Goal: Information Seeking & Learning: Learn about a topic

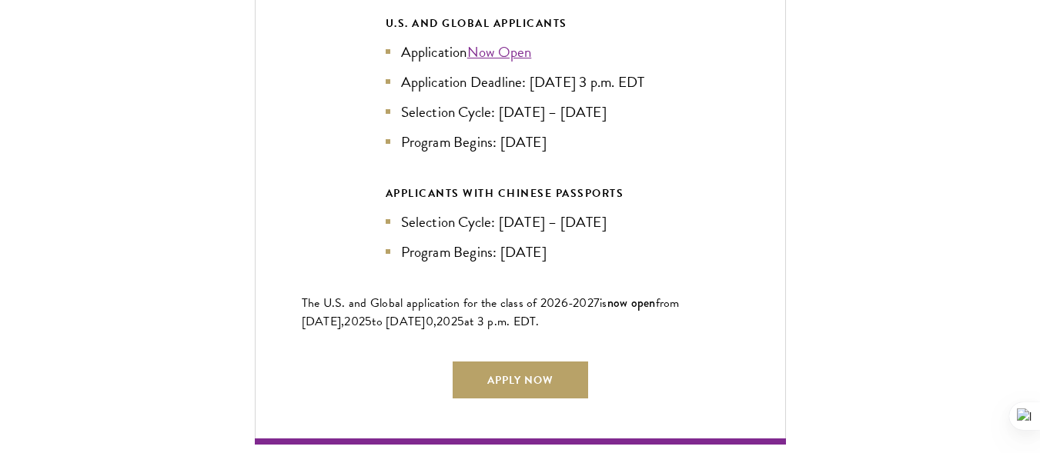
scroll to position [3506, 0]
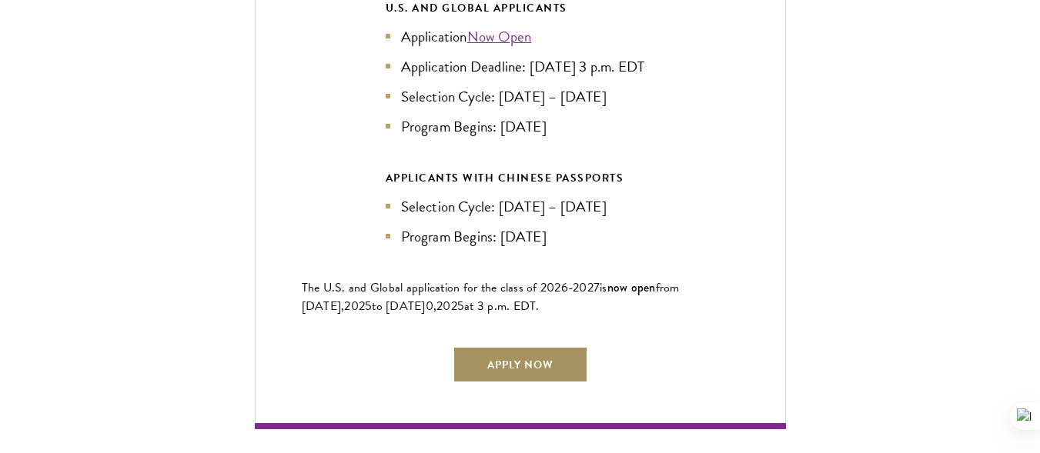
click at [509, 363] on link "Apply Now" at bounding box center [520, 364] width 135 height 37
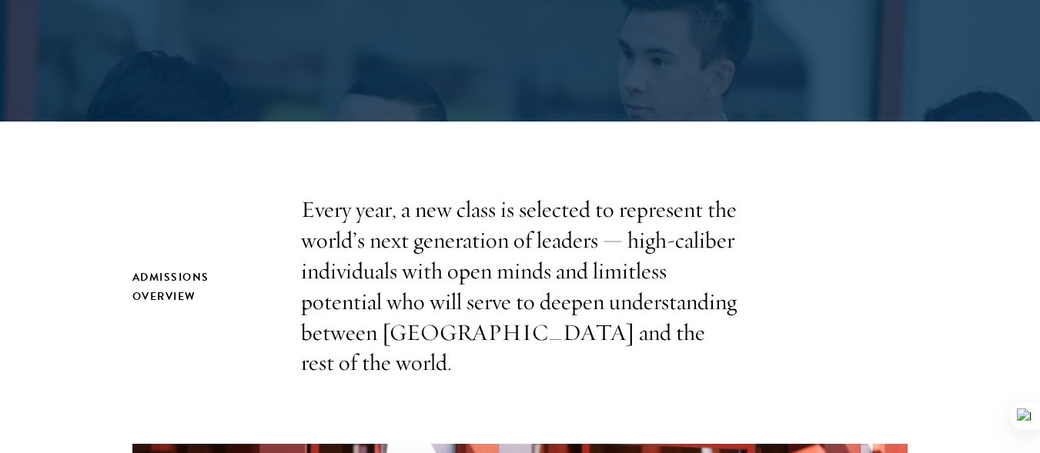
scroll to position [526, 0]
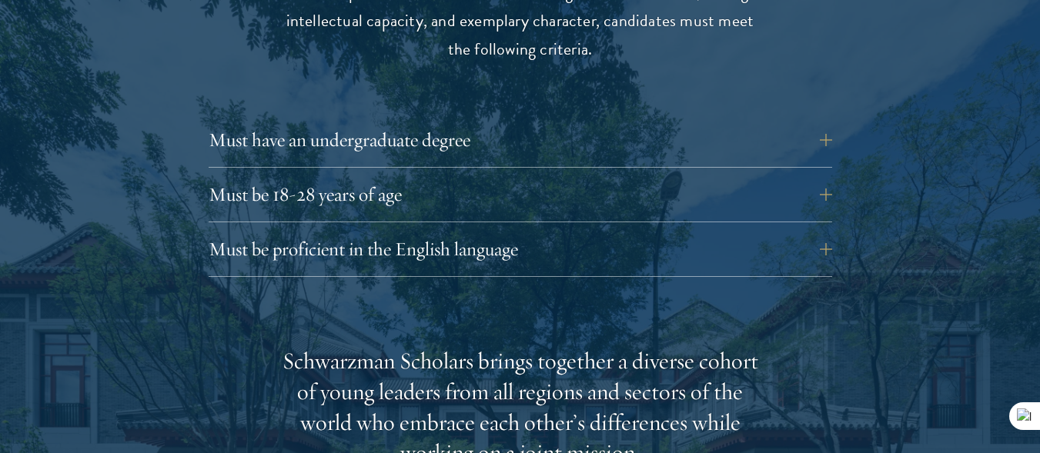
drag, startPoint x: 1047, startPoint y: 15, endPoint x: 1021, endPoint y: 121, distance: 108.5
